Goal: Task Accomplishment & Management: Complete application form

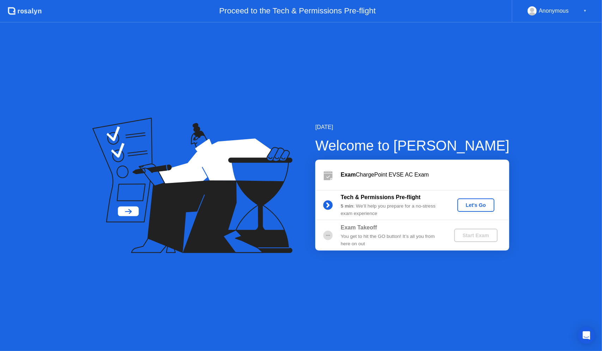
click at [472, 205] on div "Let's Go" at bounding box center [475, 205] width 31 height 6
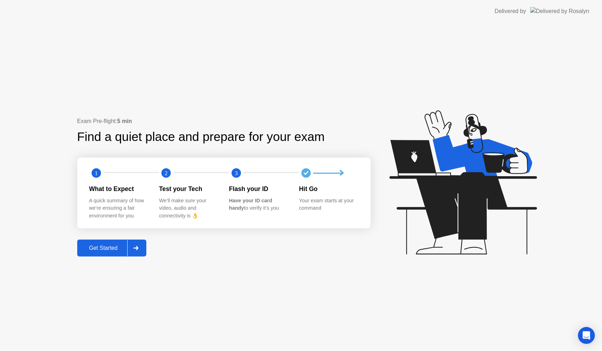
click at [110, 251] on div "Get Started" at bounding box center [103, 248] width 48 height 6
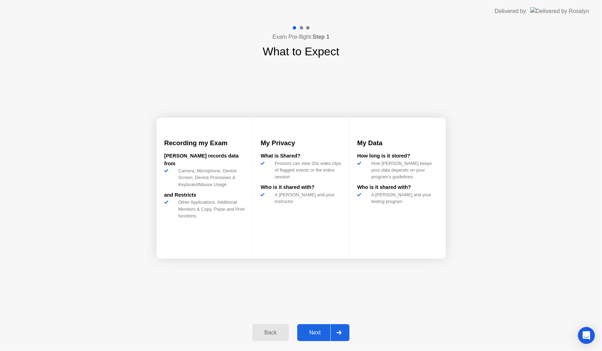
click at [314, 338] on button "Next" at bounding box center [323, 332] width 53 height 17
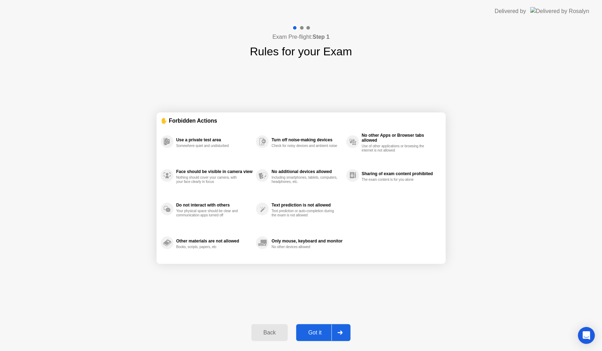
click at [314, 338] on button "Got it" at bounding box center [323, 332] width 54 height 17
select select "**********"
select select "*******"
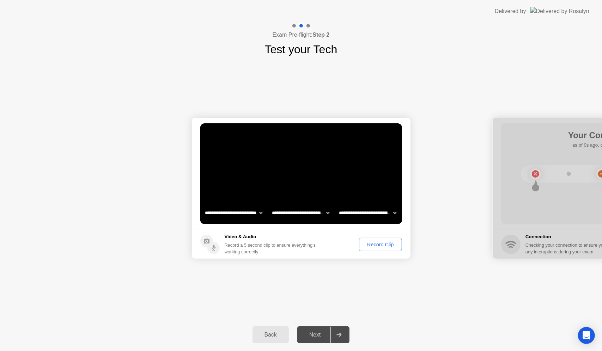
click at [384, 243] on div "Record Clip" at bounding box center [380, 245] width 38 height 6
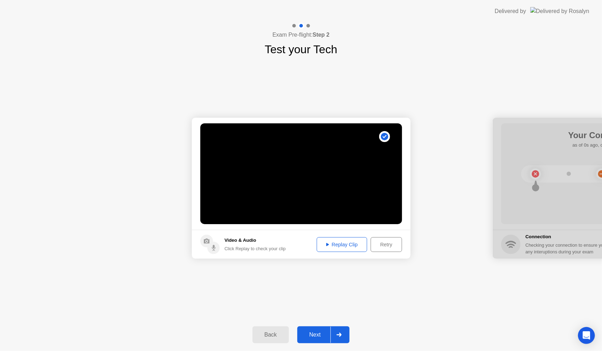
click at [356, 243] on div "Replay Clip" at bounding box center [342, 245] width 46 height 6
click at [311, 332] on div "Next" at bounding box center [314, 335] width 31 height 6
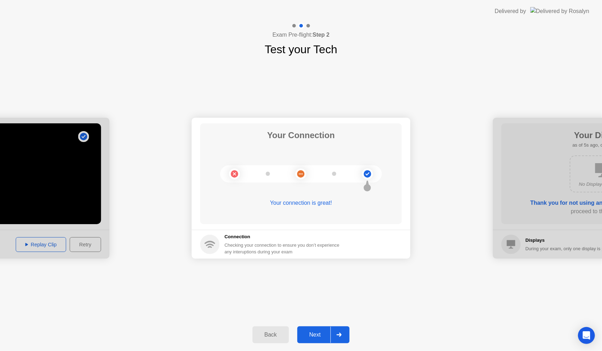
click at [308, 334] on div "Next" at bounding box center [314, 335] width 31 height 6
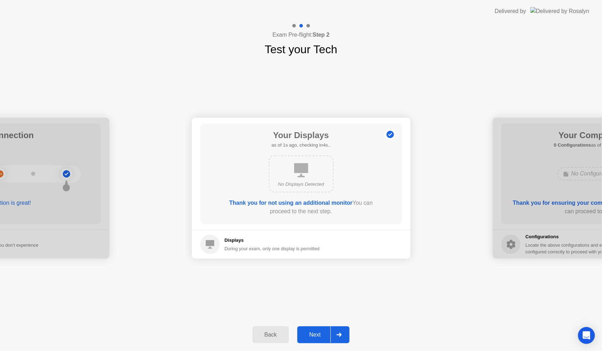
click at [308, 334] on div "Next" at bounding box center [314, 335] width 31 height 6
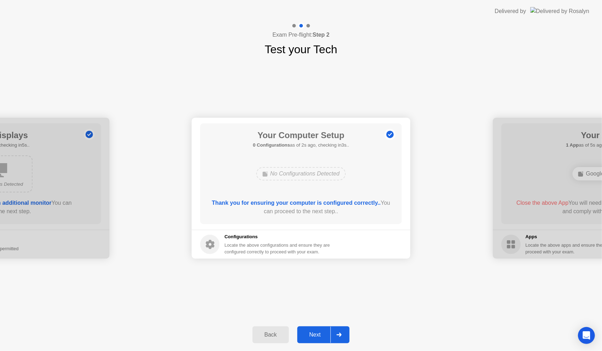
click at [308, 334] on div "Next" at bounding box center [314, 335] width 31 height 6
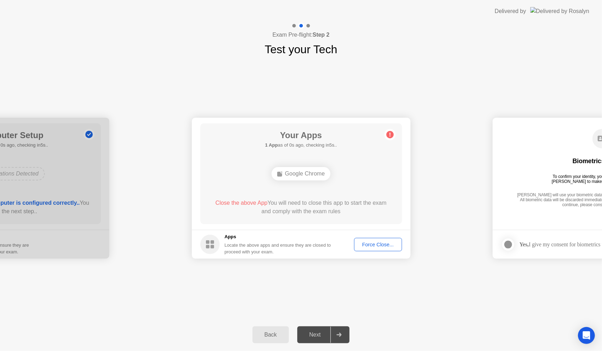
click at [392, 247] on div "Force Close..." at bounding box center [378, 245] width 43 height 6
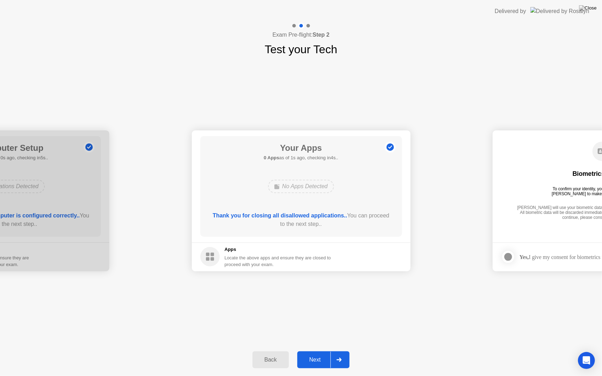
click at [317, 351] on div "Next" at bounding box center [314, 360] width 31 height 6
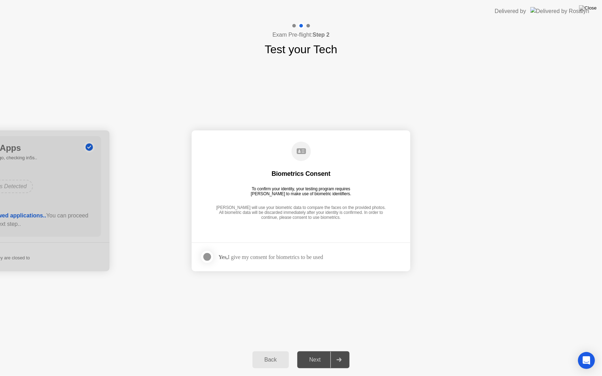
click at [204, 255] on div at bounding box center [207, 257] width 8 height 8
click at [311, 351] on button "Next" at bounding box center [323, 360] width 53 height 17
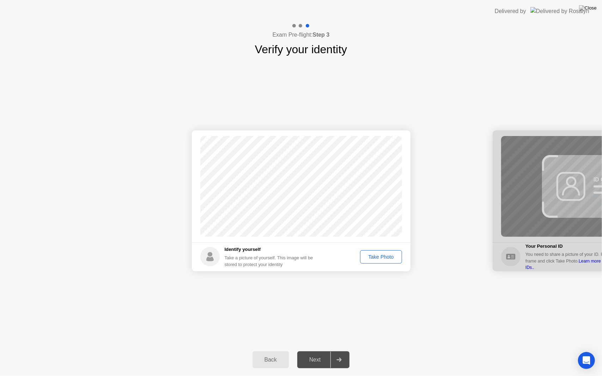
click at [372, 259] on div "Take Photo" at bounding box center [381, 257] width 37 height 6
click at [319, 351] on div "Next" at bounding box center [314, 360] width 31 height 6
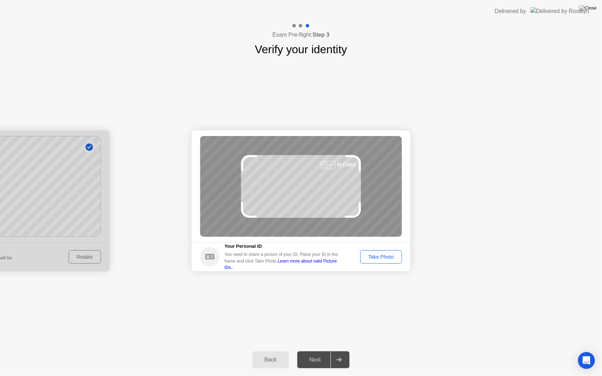
click at [380, 251] on button "Take Photo" at bounding box center [381, 256] width 42 height 13
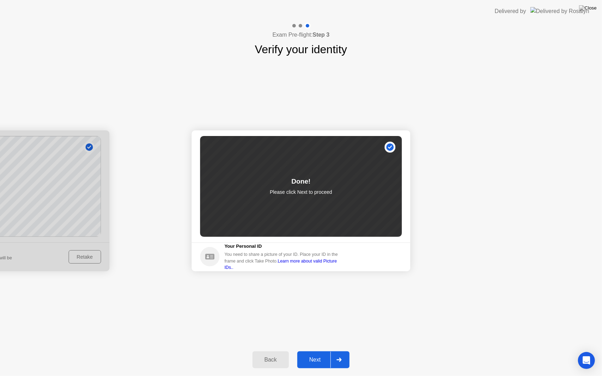
click at [317, 351] on div "Next" at bounding box center [314, 360] width 31 height 6
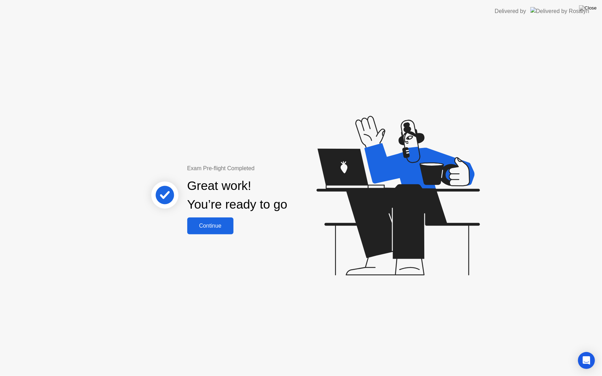
click at [221, 223] on div "Continue" at bounding box center [210, 226] width 42 height 6
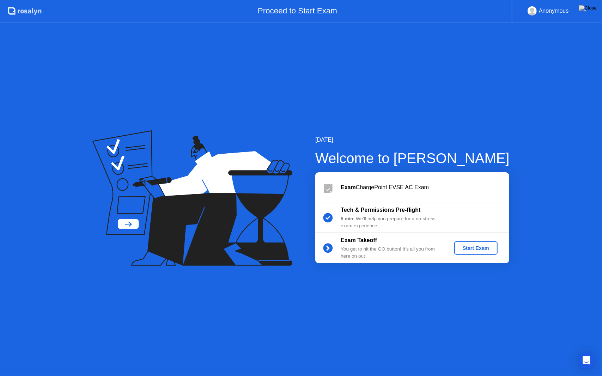
click at [469, 246] on div "Start Exam" at bounding box center [476, 248] width 38 height 6
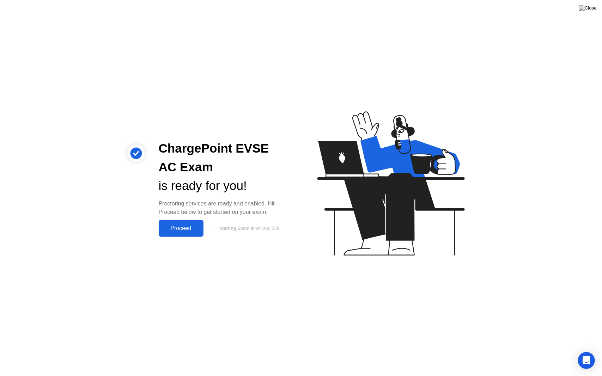
click at [188, 229] on div "Proceed" at bounding box center [181, 228] width 41 height 6
